Goal: Task Accomplishment & Management: Manage account settings

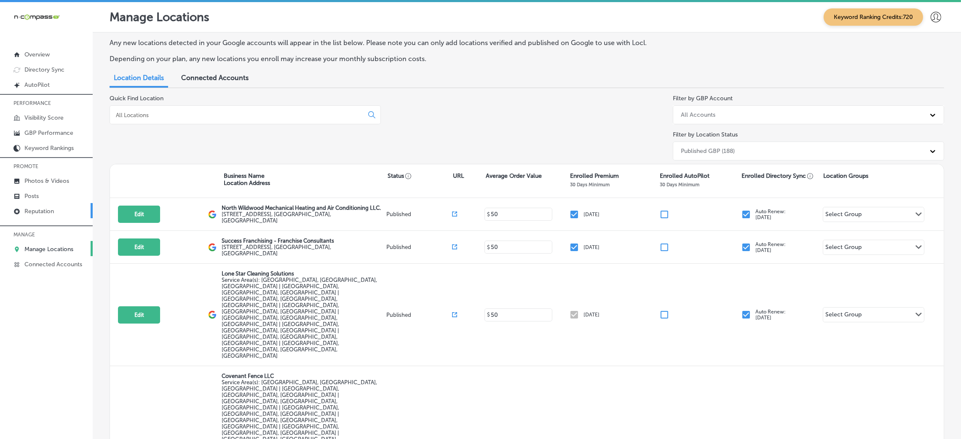
click at [52, 209] on p "Reputation" at bounding box center [38, 211] width 29 height 7
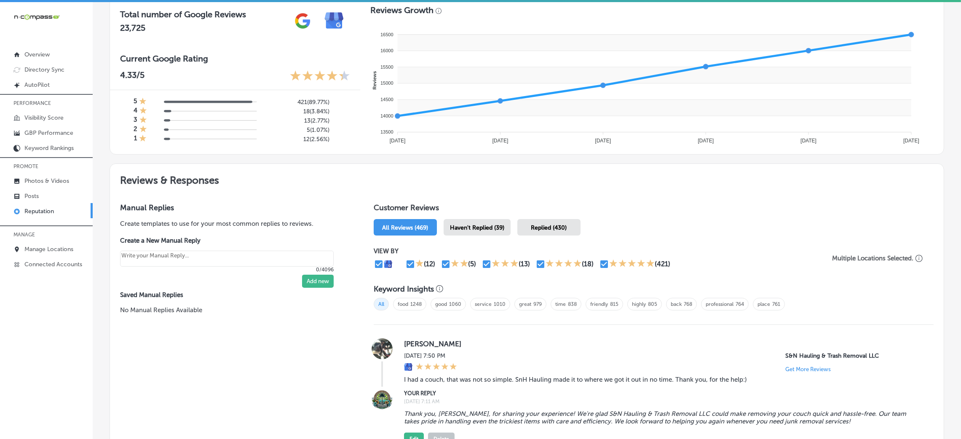
scroll to position [379, 0]
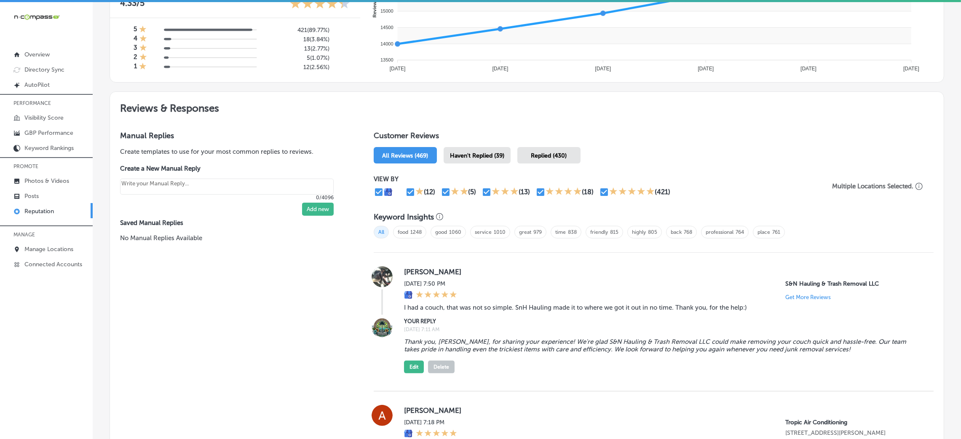
click at [473, 154] on span "Haven't Replied (39)" at bounding box center [477, 155] width 54 height 7
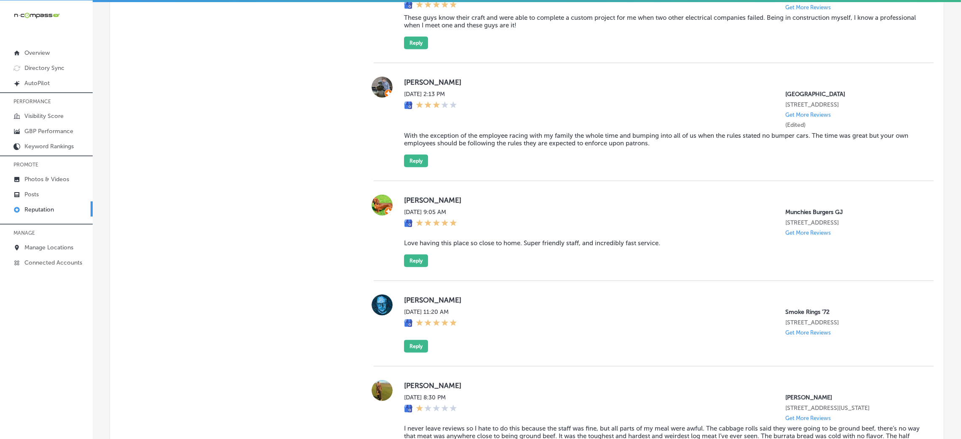
scroll to position [1389, 0]
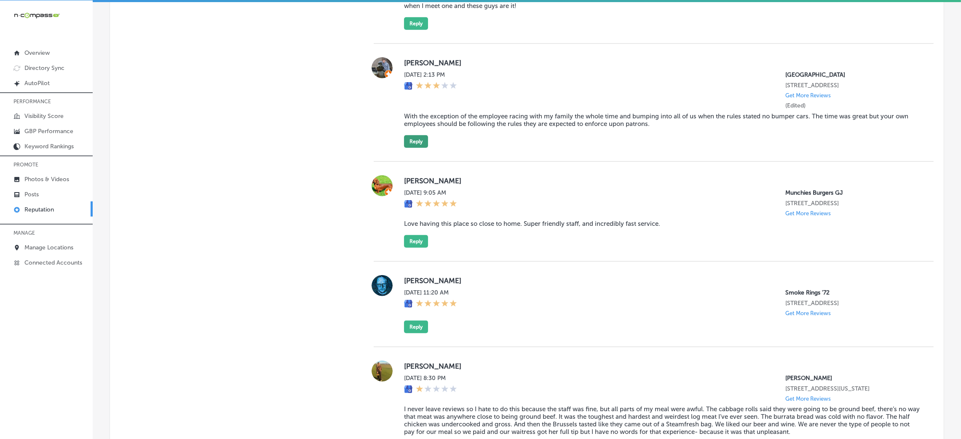
click at [416, 148] on button "Reply" at bounding box center [416, 141] width 24 height 13
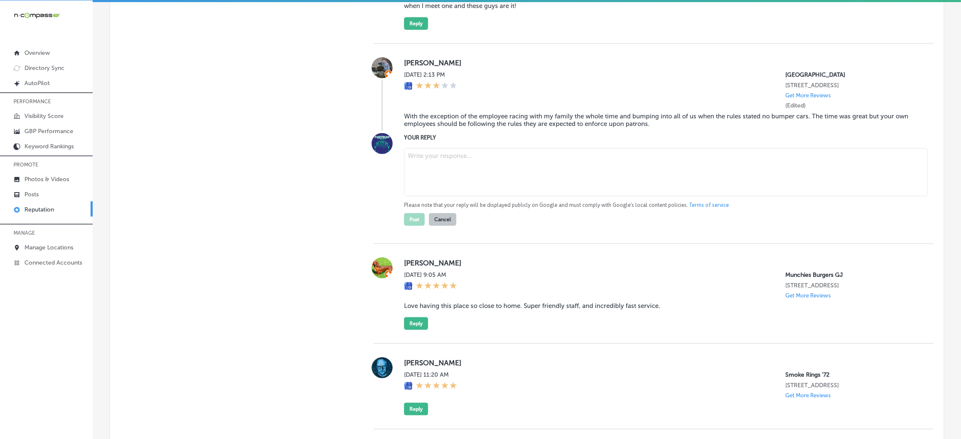
type textarea "x"
click at [486, 193] on textarea at bounding box center [665, 172] width 523 height 48
paste textarea "Thank you for sharing your feedback. We’ve looked into your review but were una…"
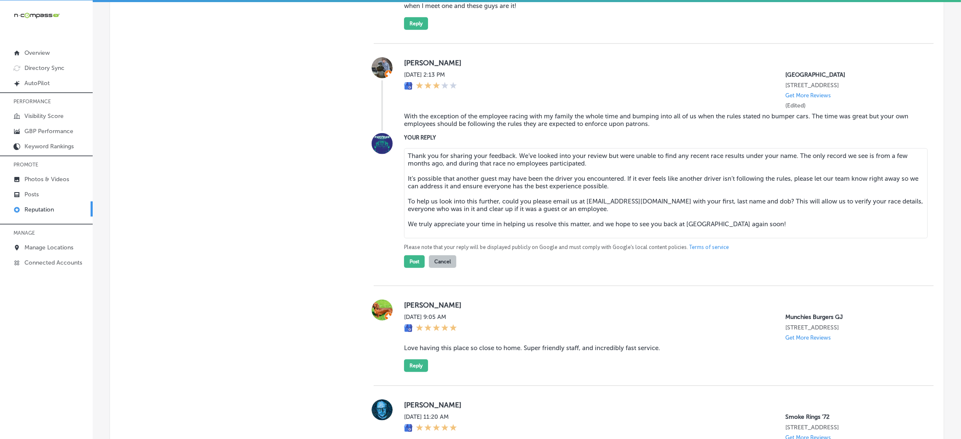
type textarea "Thank you for sharing your feedback. We’ve looked into your review but were una…"
click at [311, 282] on div "Manual Replies Create templates to use for your most common replies to reviews.…" at bounding box center [233, 314] width 247 height 2410
click at [418, 285] on div "[PERSON_NAME][DATE] 2:13 PM [GEOGRAPHIC_DATA] [STREET_ADDRESS] Get More Reviews…" at bounding box center [654, 165] width 560 height 242
click at [414, 268] on button "Post" at bounding box center [414, 261] width 21 height 13
type textarea "x"
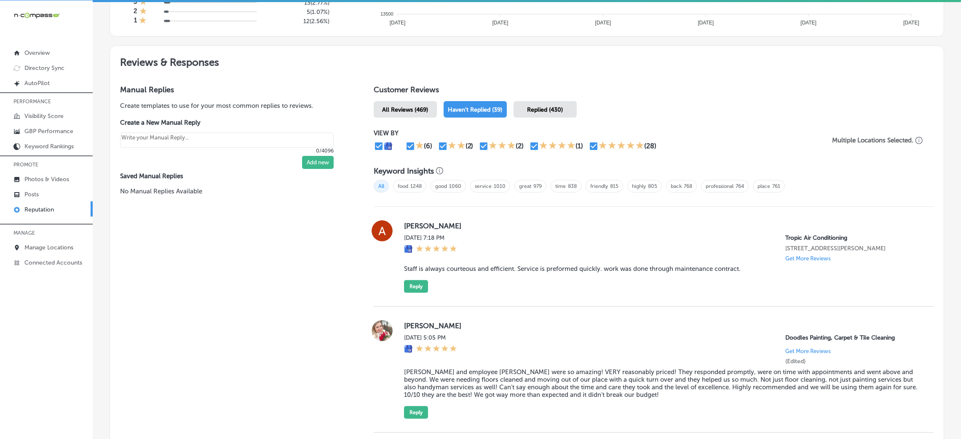
scroll to position [442, 0]
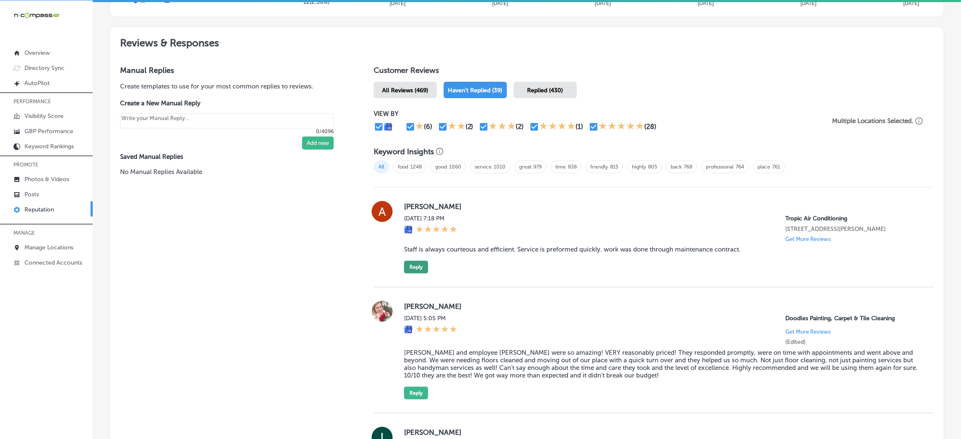
click at [404, 265] on button "Reply" at bounding box center [416, 267] width 24 height 13
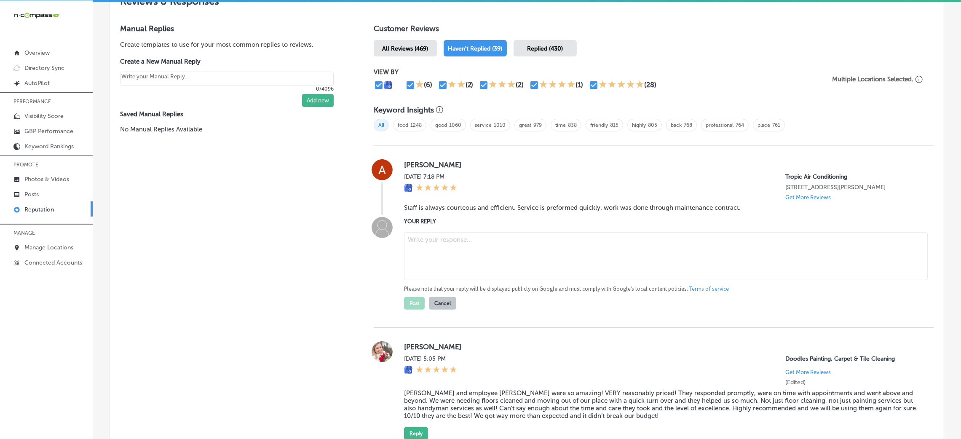
scroll to position [505, 0]
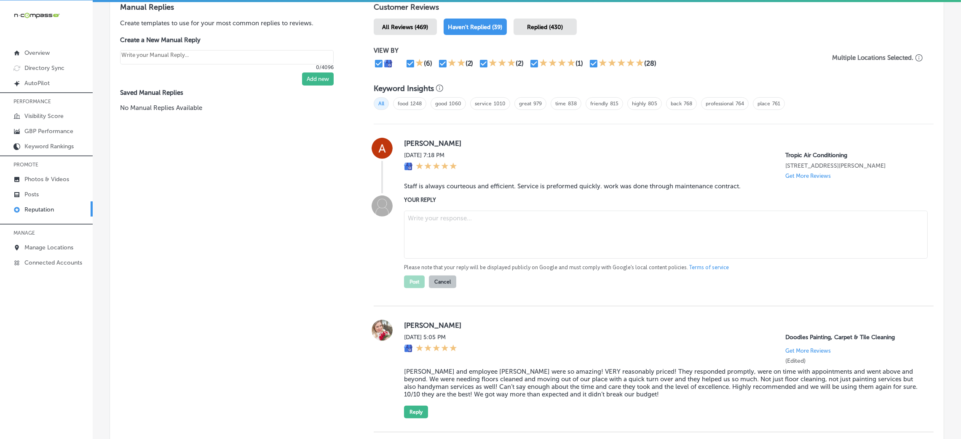
click at [477, 182] on blockquote "Staff is always courteous and efficient. Service is preformed quickly. work was…" at bounding box center [662, 186] width 516 height 8
copy blockquote "Staff is always courteous and efficient. Service is preformed quickly. work was…"
click at [438, 219] on textarea at bounding box center [665, 235] width 523 height 48
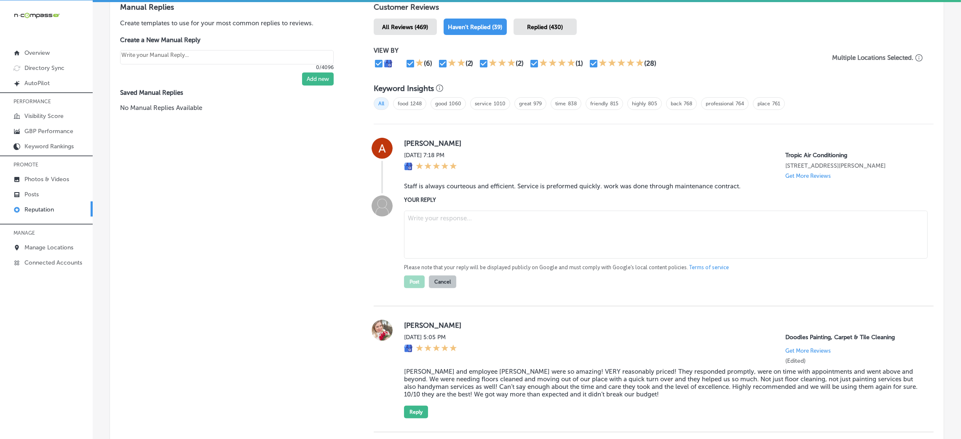
click at [494, 232] on textarea at bounding box center [665, 235] width 523 height 48
paste textarea "Thank you for the 5-star review! We're thrilled to hear that our team at Tropic…"
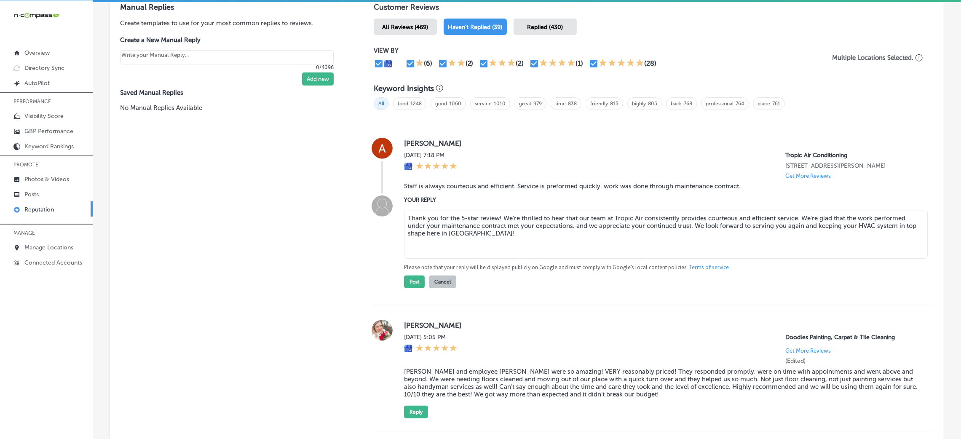
click at [496, 216] on textarea "Thank you for the 5-star review! We're thrilled to hear that our team at Tropic…" at bounding box center [665, 235] width 523 height 48
type textarea "Thank you for the 5-star review, [PERSON_NAME]! We're thrilled to hear that our…"
click at [418, 278] on button "Post" at bounding box center [414, 281] width 21 height 13
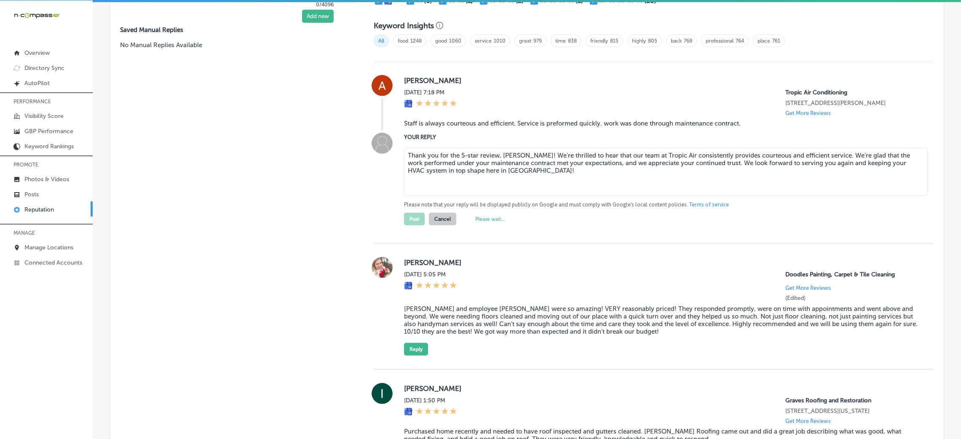
type textarea "x"
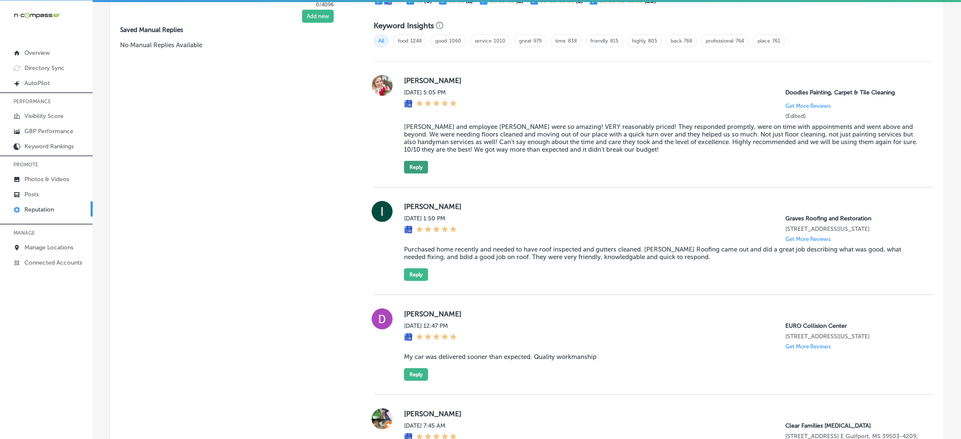
click at [414, 161] on button "Reply" at bounding box center [416, 167] width 24 height 13
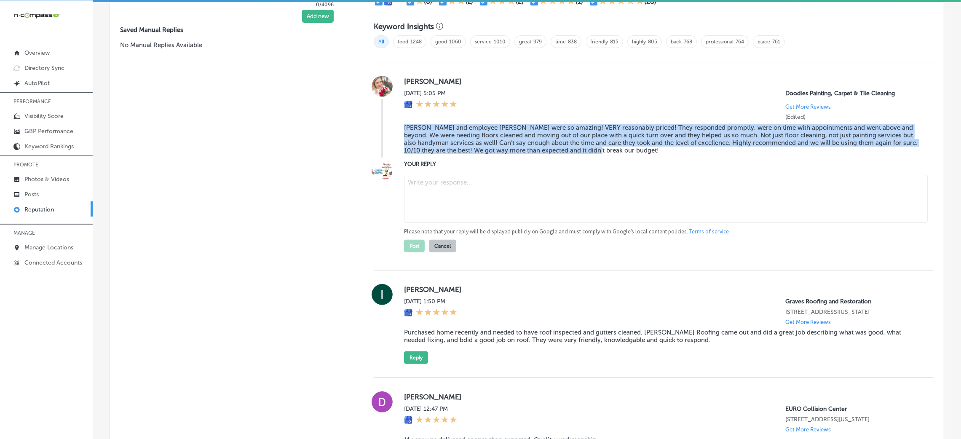
drag, startPoint x: 398, startPoint y: 125, endPoint x: 635, endPoint y: 148, distance: 238.2
click at [635, 148] on div "[PERSON_NAME] [DATE] 5:05 PM Doodles Painting, Carpet & Tile Cleaning Get More …" at bounding box center [654, 117] width 560 height 82
copy blockquote "[PERSON_NAME] and employee [PERSON_NAME] were so amazing! VERY reasonably price…"
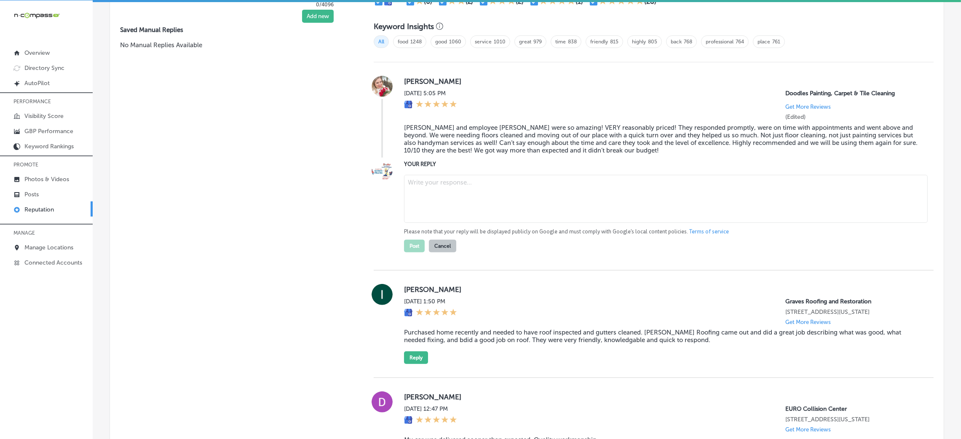
click at [582, 203] on textarea at bounding box center [665, 199] width 523 height 48
paste textarea "Thank you so much for the glowing review, [Reviewer’s Name]! We’re thrilled to …"
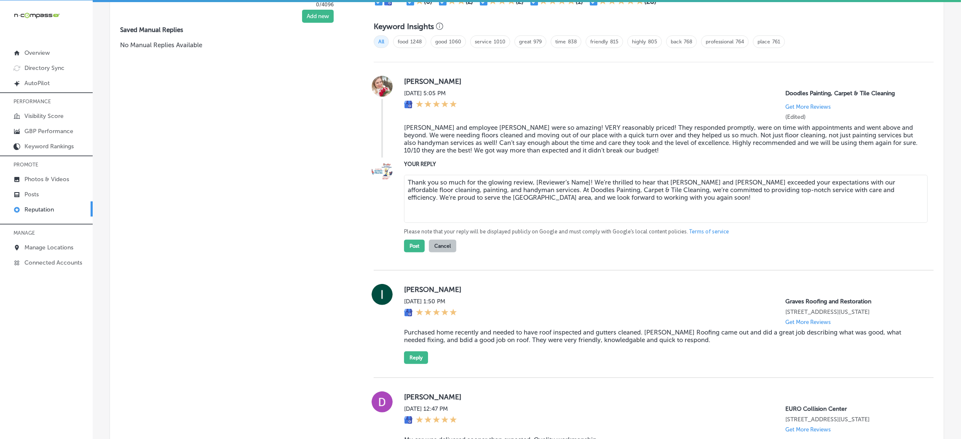
drag, startPoint x: 532, startPoint y: 179, endPoint x: 586, endPoint y: 176, distance: 54.0
click at [586, 176] on textarea "Thank you so much for the glowing review, [Reviewer’s Name]! We’re thrilled to …" at bounding box center [665, 199] width 523 height 48
type textarea "Thank you so much for the glowing review, [PERSON_NAME]! We’re thrilled to hear…"
click at [419, 242] on button "Post" at bounding box center [414, 246] width 21 height 13
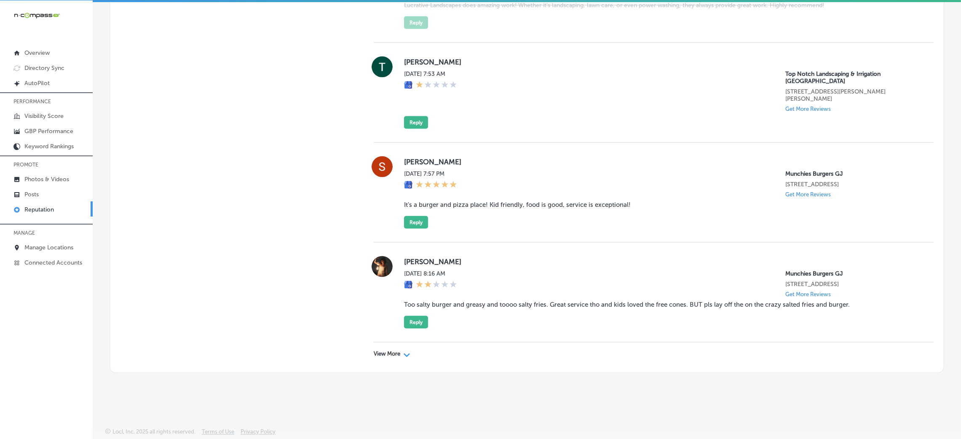
scroll to position [2088, 0]
click at [388, 348] on div "View More Path Created with Sketch." at bounding box center [654, 354] width 560 height 24
click at [388, 352] on p "View More" at bounding box center [387, 354] width 27 height 7
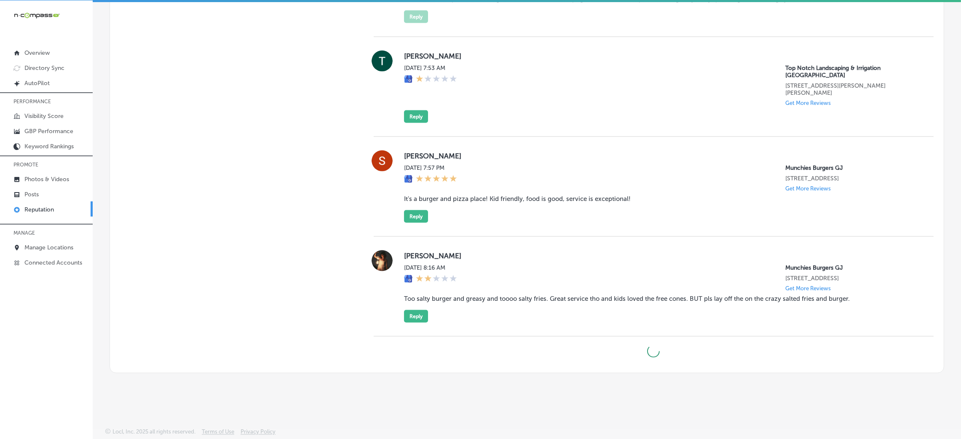
type textarea "x"
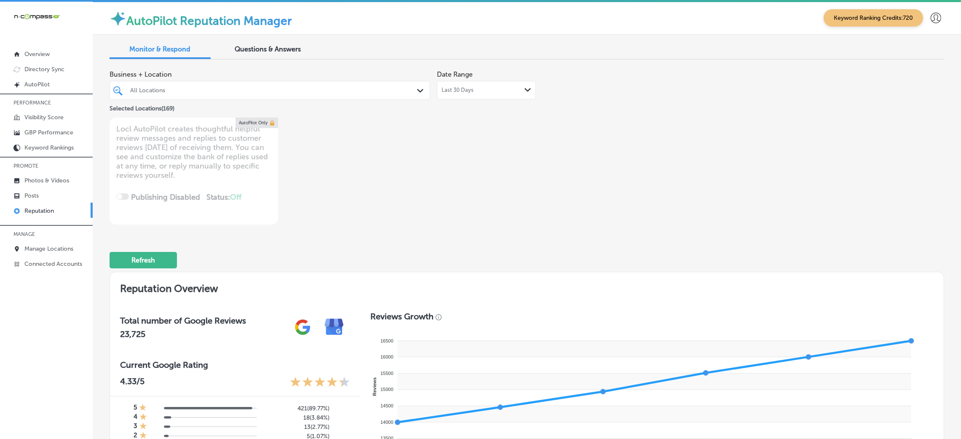
scroll to position [0, 0]
click at [37, 247] on p "Manage Locations" at bounding box center [48, 249] width 49 height 7
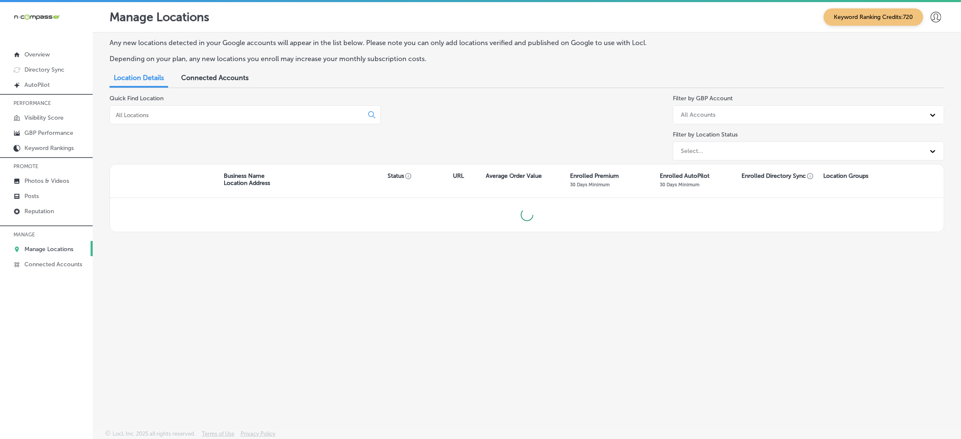
click at [211, 112] on input at bounding box center [238, 115] width 246 height 8
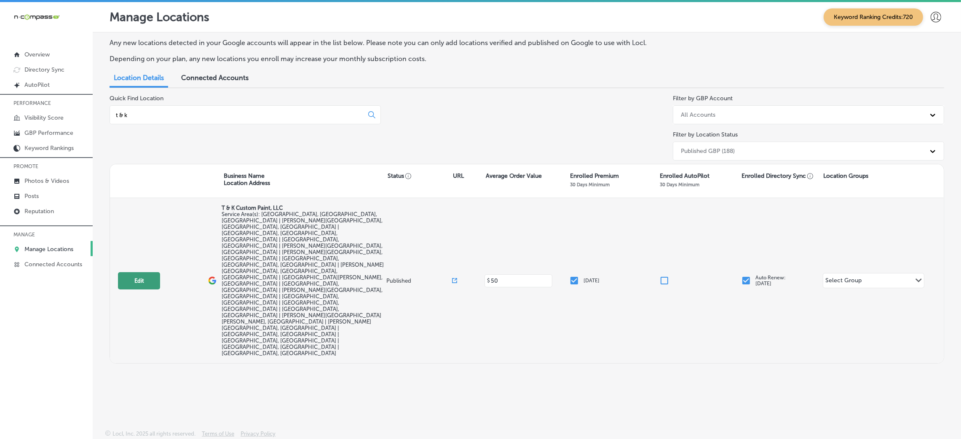
type input "t & k"
click at [145, 272] on button "Edit" at bounding box center [139, 280] width 42 height 17
select select "US"
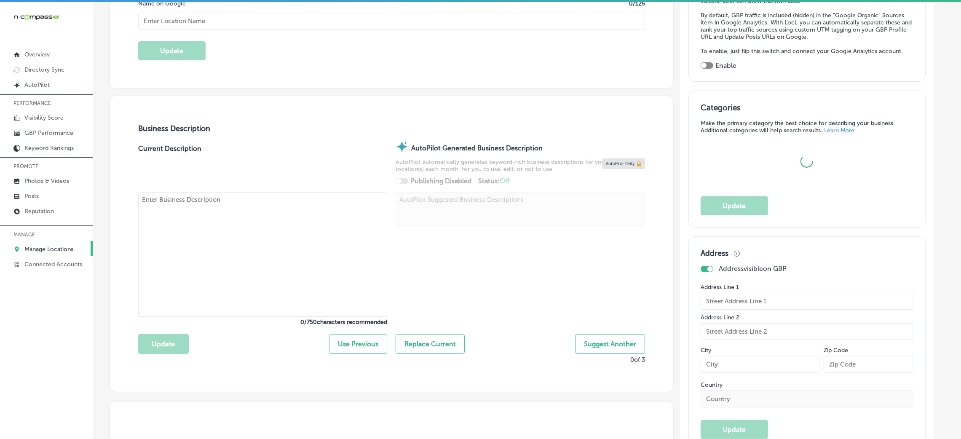
type input "T & K Custom Paint, LLC"
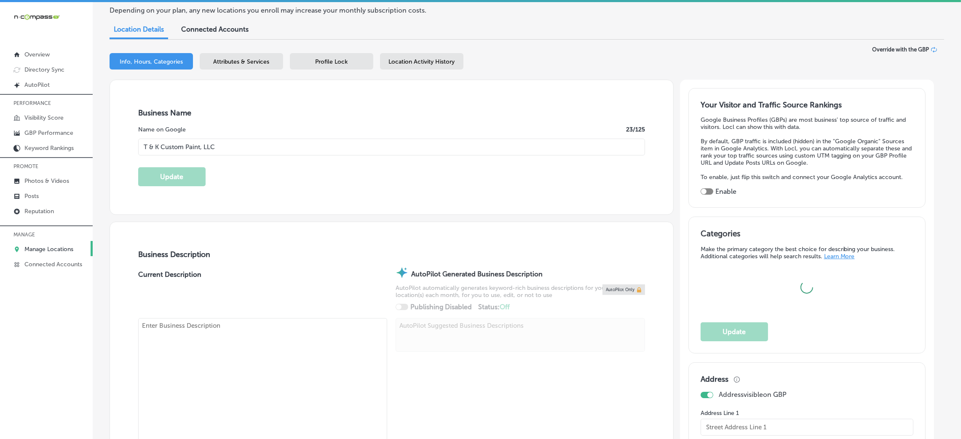
checkbox input "false"
type input "[STREET_ADDRESS][PERSON_NAME]"
type input "[GEOGRAPHIC_DATA]"
type input "32068"
type input "US"
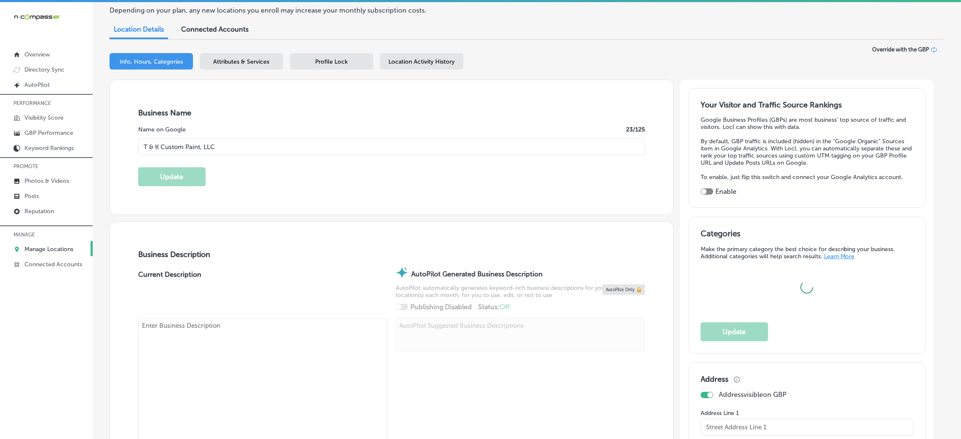
type input "[URL][DOMAIN_NAME]"
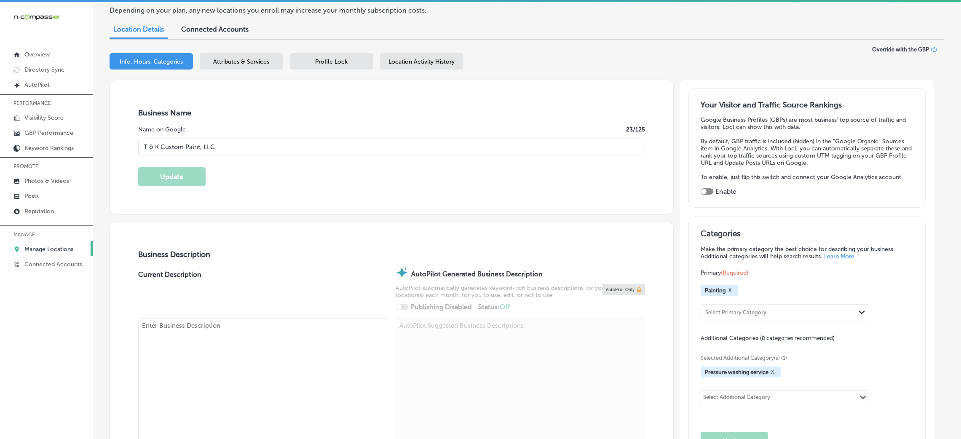
checkbox input "true"
type textarea "T & K Custom Paint, LLC is a family-owned, woman-owned business offering profes…"
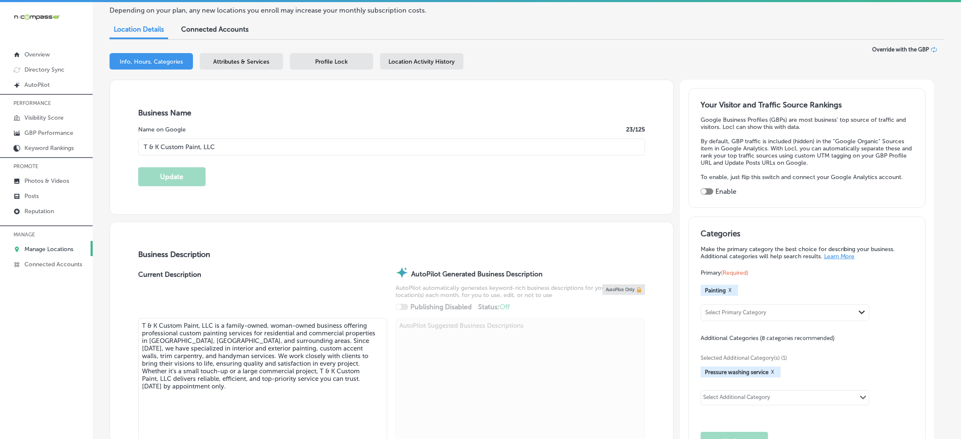
type input "[PHONE_NUMBER]"
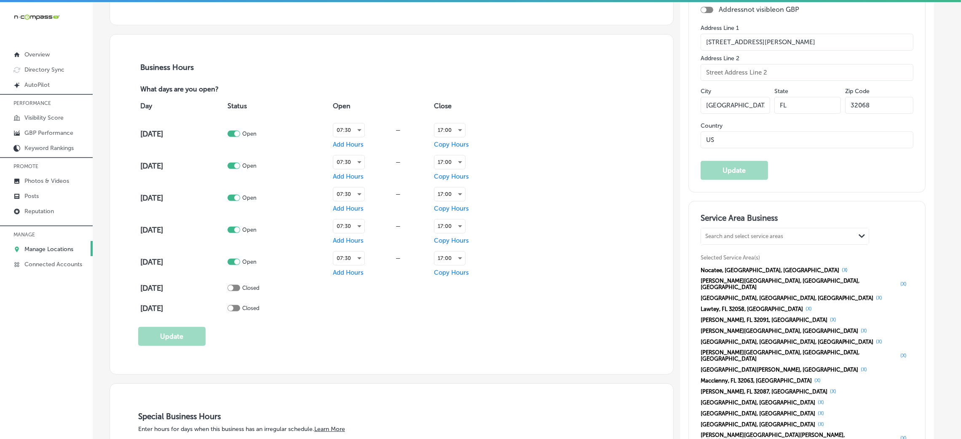
scroll to position [568, 0]
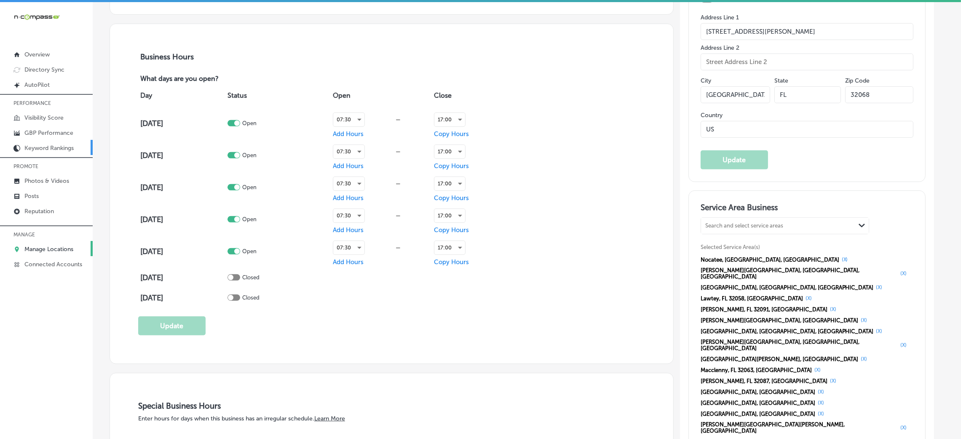
click at [56, 140] on link "Keyword Rankings" at bounding box center [46, 147] width 93 height 15
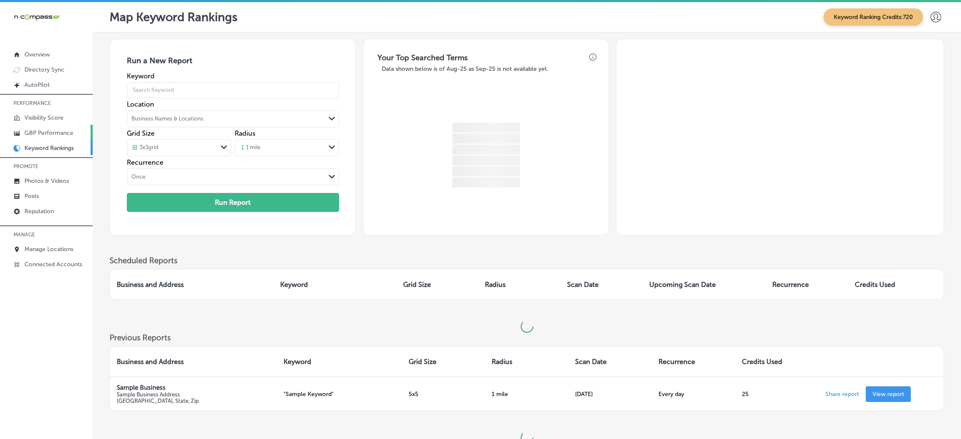
click at [63, 131] on p "GBP Performance" at bounding box center [48, 132] width 49 height 7
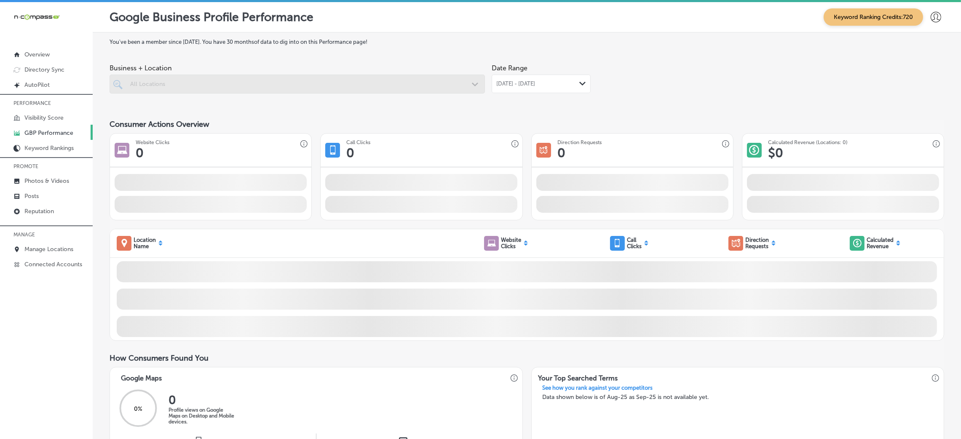
click at [531, 85] on span "[DATE] - [DATE]" at bounding box center [515, 83] width 39 height 7
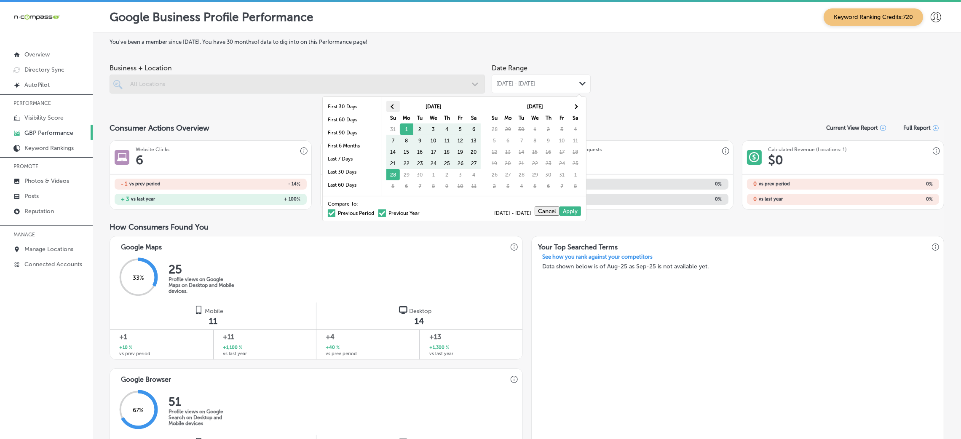
click at [388, 101] on th at bounding box center [392, 106] width 13 height 11
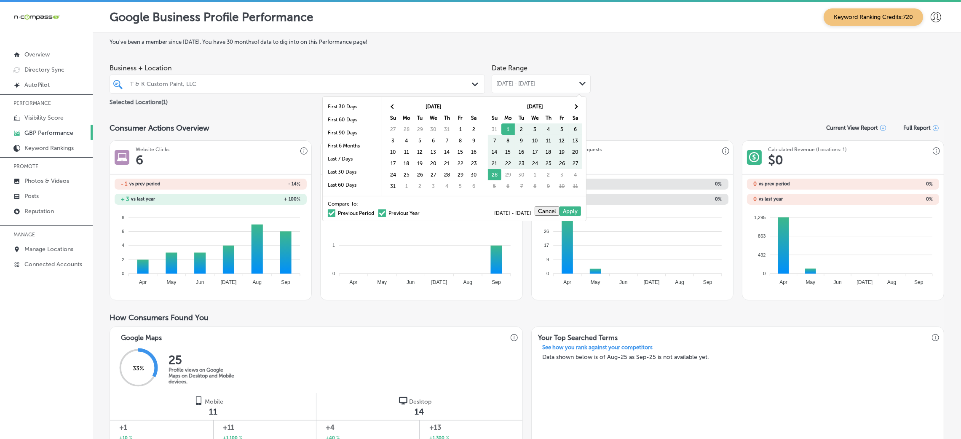
click at [388, 101] on th at bounding box center [392, 106] width 13 height 11
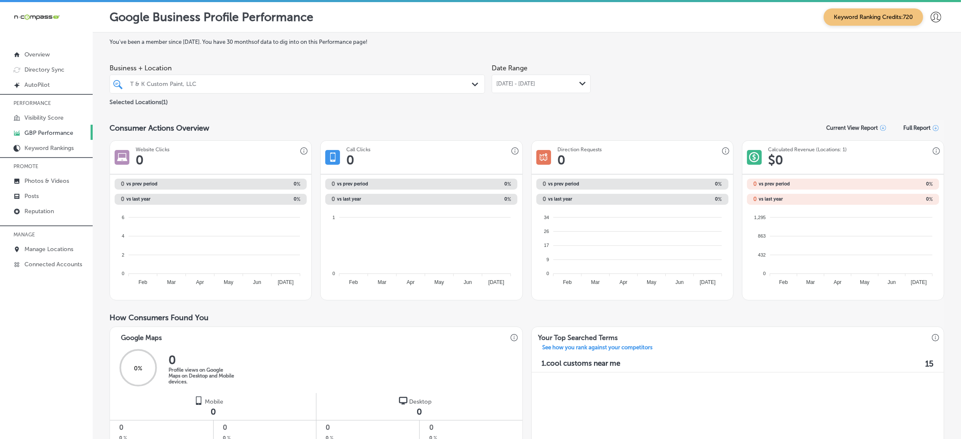
click at [560, 85] on div "[DATE] - [DATE] Path Created with Sketch." at bounding box center [541, 83] width 90 height 7
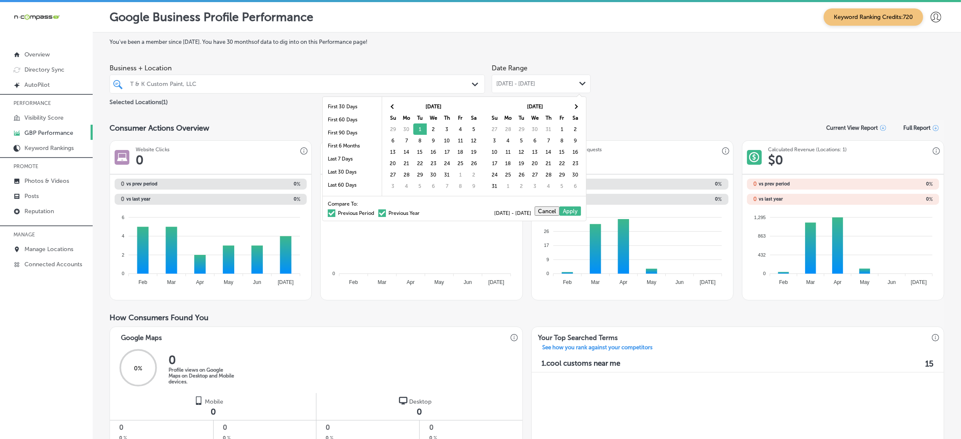
click at [567, 106] on th "[DATE]" at bounding box center [534, 106] width 67 height 11
click at [572, 105] on th at bounding box center [574, 106] width 13 height 11
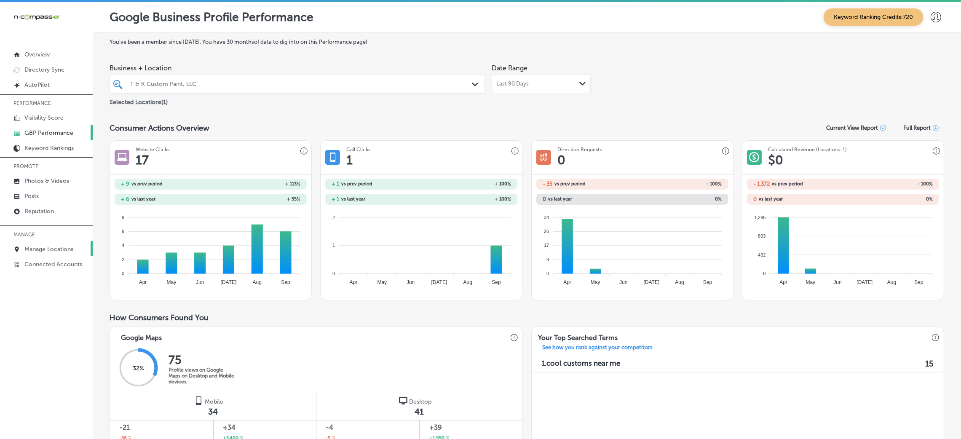
click at [44, 244] on link "Manage Locations" at bounding box center [46, 248] width 93 height 15
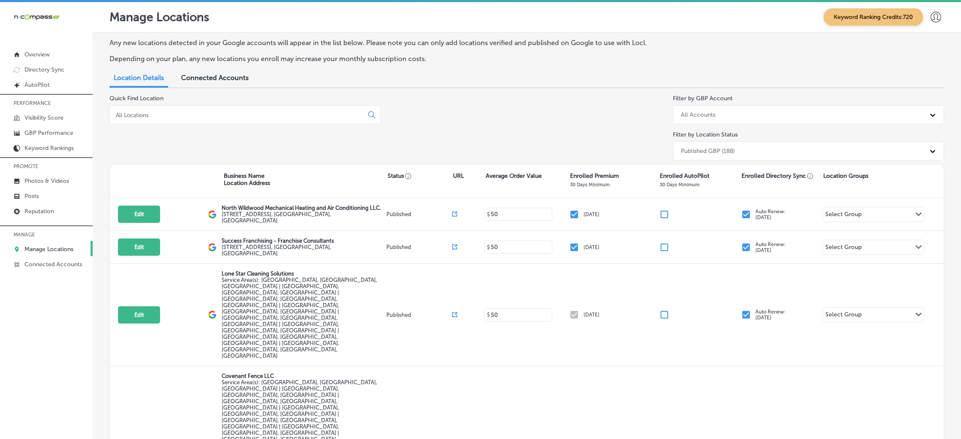
click at [219, 113] on input at bounding box center [238, 115] width 246 height 8
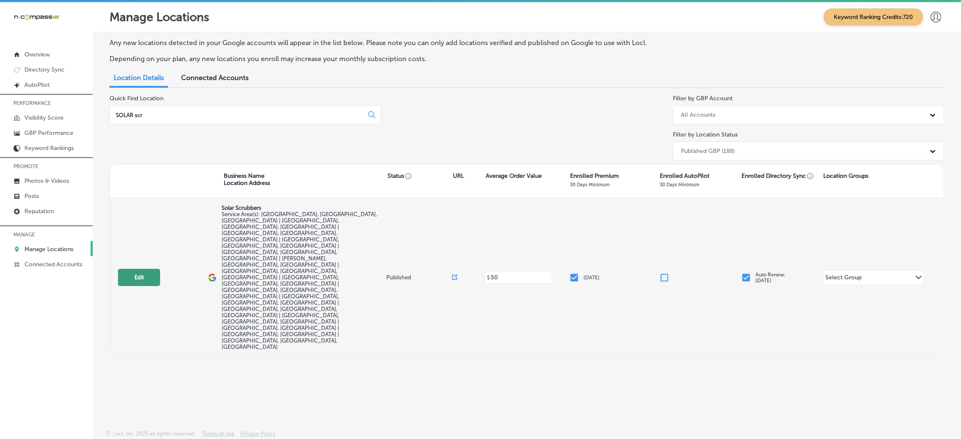
type input "SOLAR scr"
click at [136, 269] on button "Edit" at bounding box center [139, 277] width 42 height 17
select select "US"
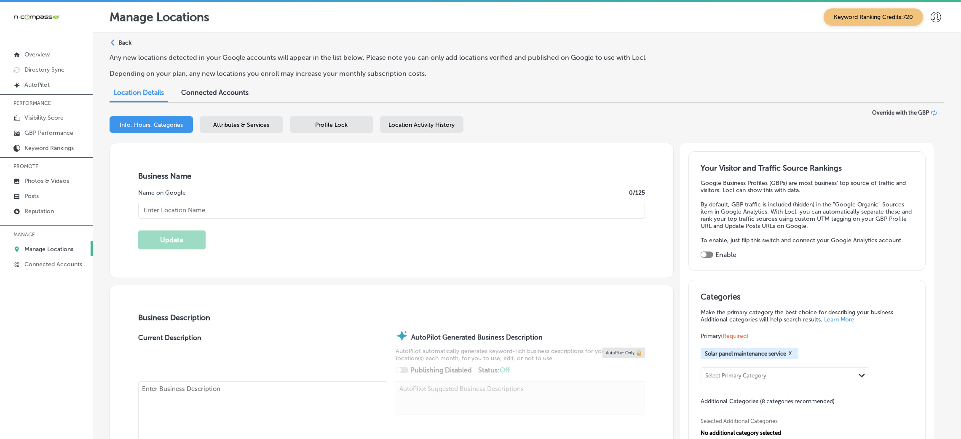
checkbox input "true"
type input "Solar Scrubbers"
checkbox input "false"
type input "[STREET_ADDRESS][PERSON_NAME]"
type input "Moro"
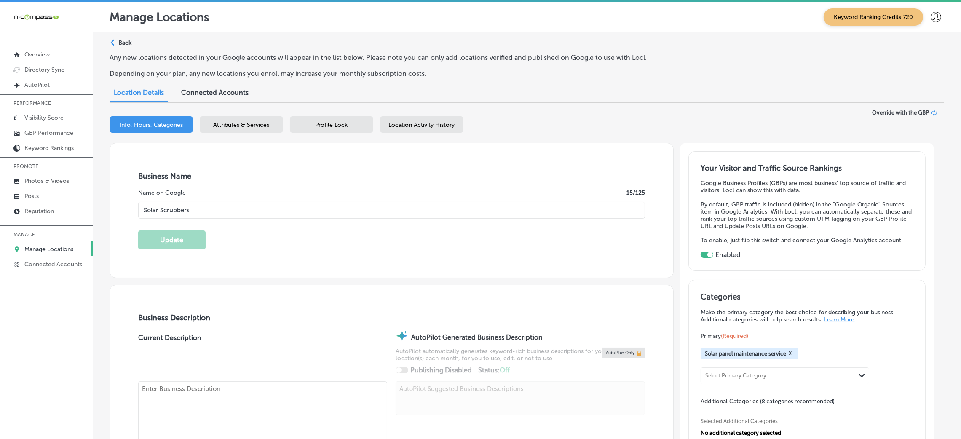
type input "62067"
type input "US"
type input "[URL][DOMAIN_NAME]"
type textarea "Solar Scrubbers is a trusted solar panel cleaning company based in [GEOGRAPHIC_…"
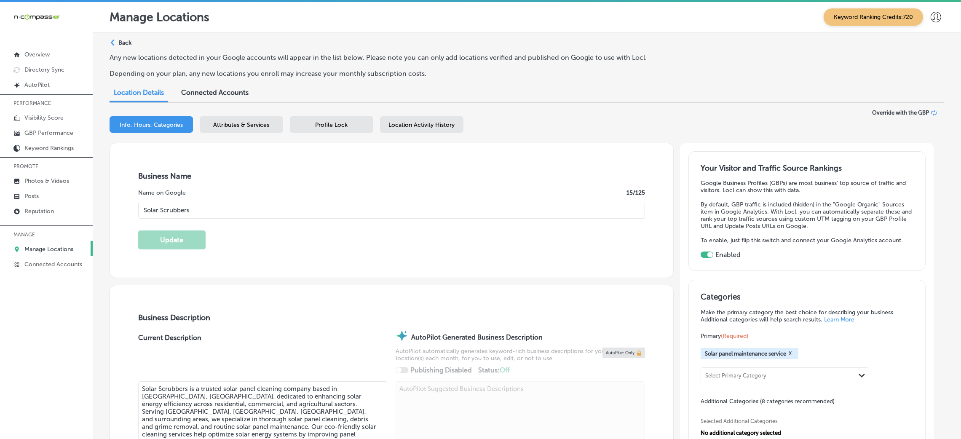
type input "[PHONE_NUMBER]"
click at [47, 131] on p "GBP Performance" at bounding box center [48, 132] width 49 height 7
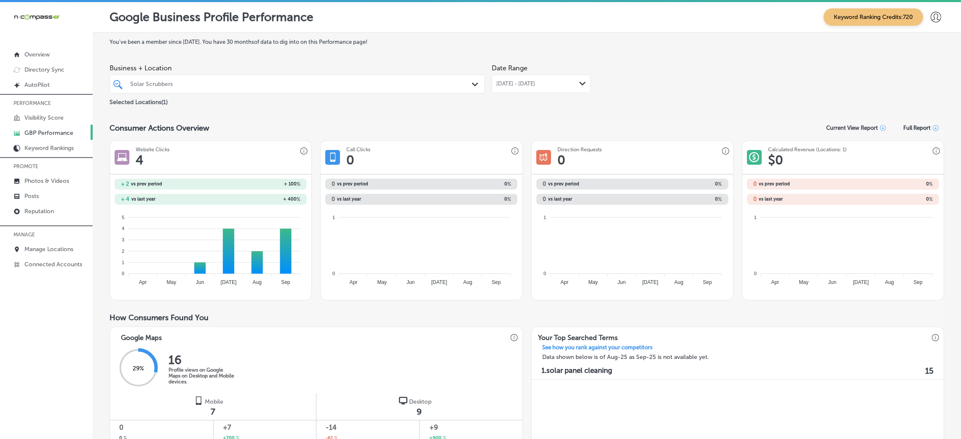
click at [539, 67] on div "Date Range [DATE] - [DATE] Path Created with Sketch." at bounding box center [540, 76] width 99 height 33
click at [531, 83] on span "[DATE] - [DATE]" at bounding box center [515, 83] width 39 height 7
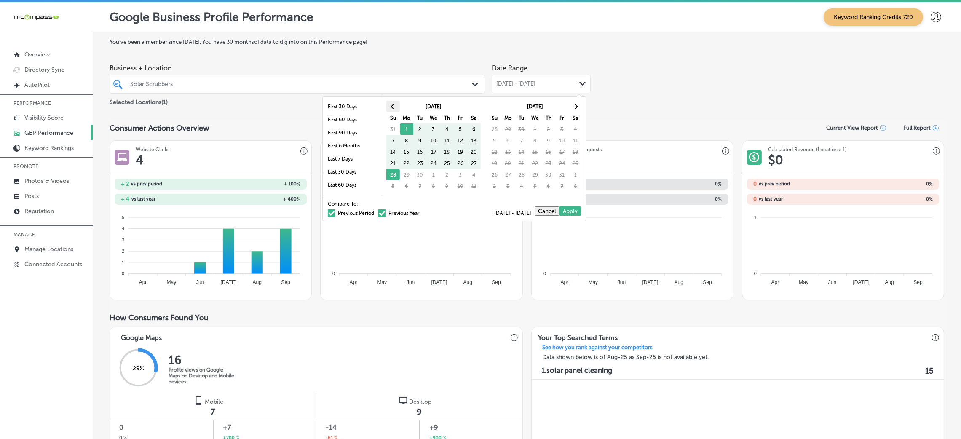
click at [387, 106] on th at bounding box center [392, 106] width 13 height 11
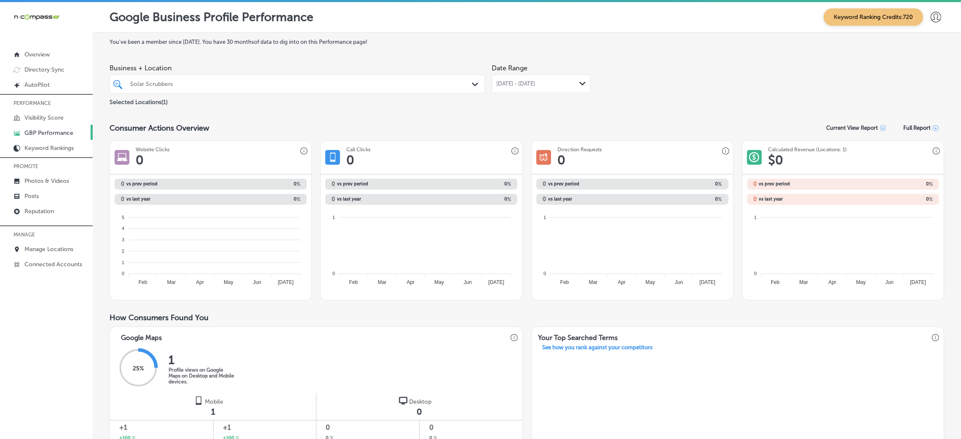
click at [535, 81] on span "[DATE] - [DATE]" at bounding box center [515, 83] width 39 height 7
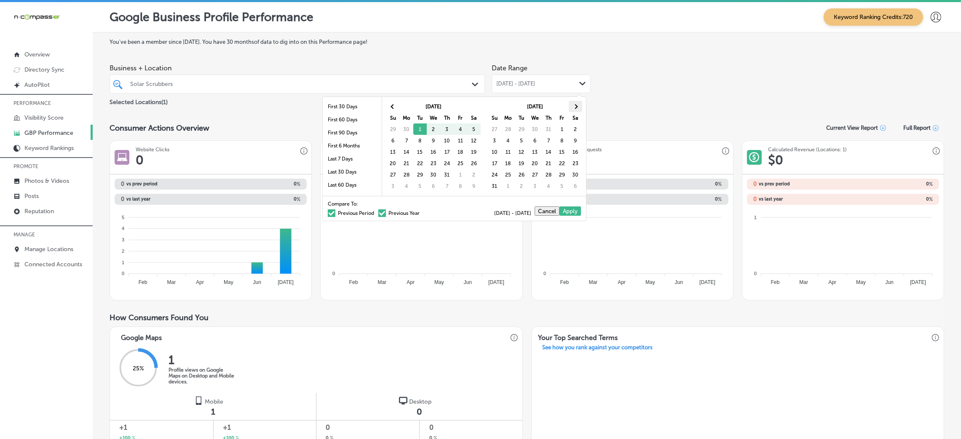
click at [571, 108] on th at bounding box center [574, 106] width 13 height 11
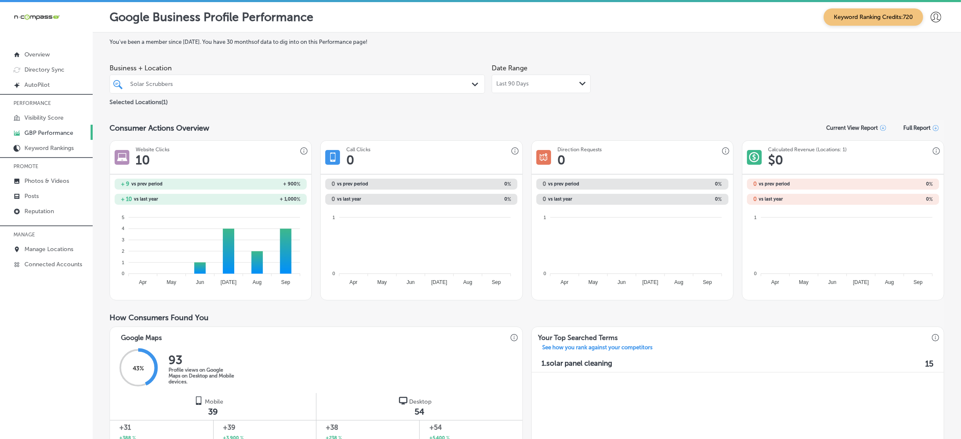
click at [520, 77] on div "Last 90 Days Path Created with Sketch." at bounding box center [540, 84] width 99 height 19
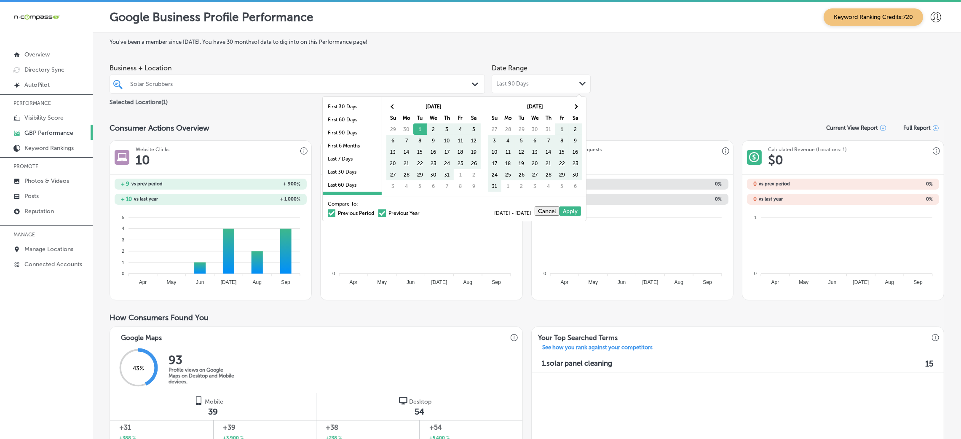
click at [669, 77] on div "Business + Location Solar Scrubbers Path Created with Sketch. Selected Location…" at bounding box center [526, 83] width 834 height 47
